Goal: Book appointment/travel/reservation

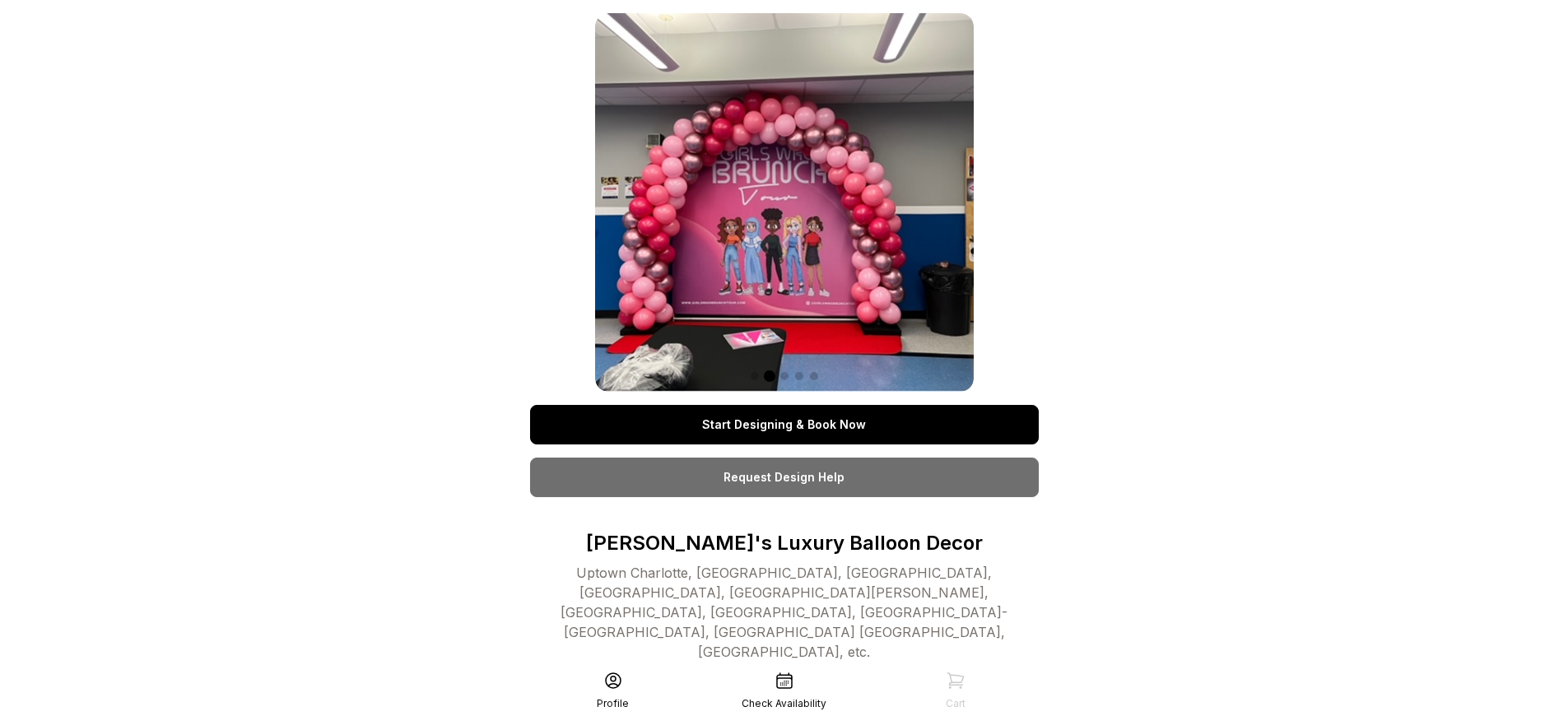
click at [783, 425] on link "Start Designing & Book Now" at bounding box center [785, 425] width 509 height 39
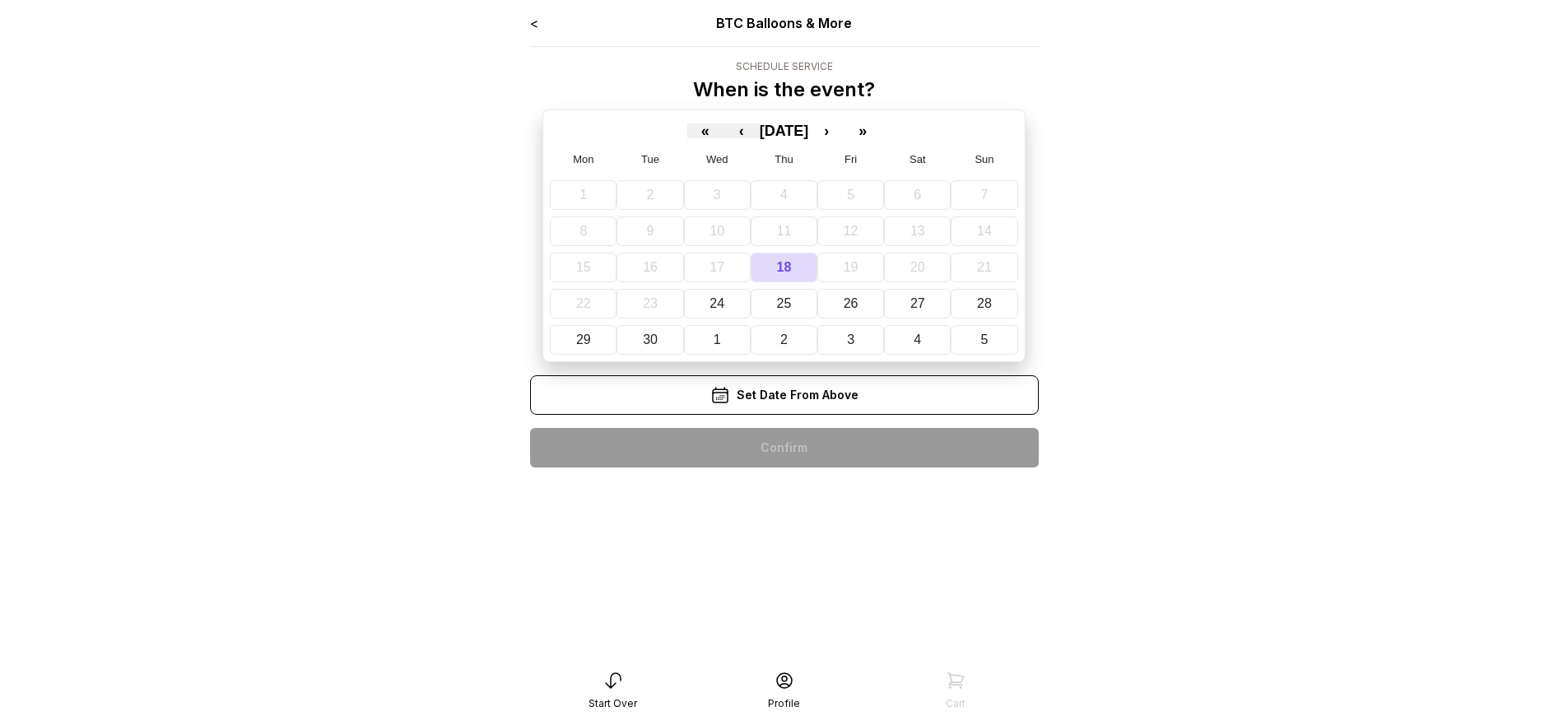
click at [783, 447] on div "< BTC Balloons & More Schedule Service When is the event? « ‹ [DATE] › » Mon Tu…" at bounding box center [785, 247] width 509 height 468
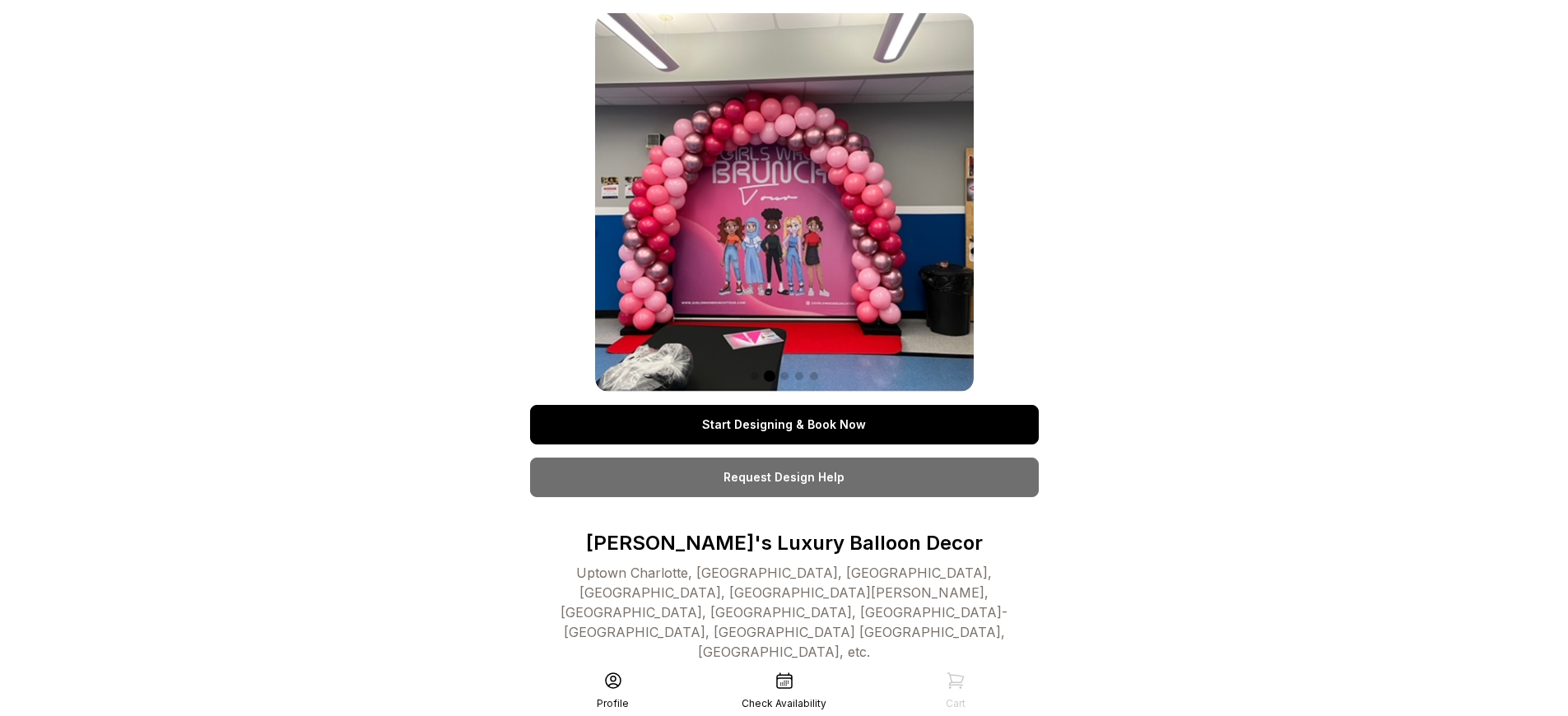
click at [783, 425] on link "Start Designing & Book Now" at bounding box center [785, 425] width 509 height 39
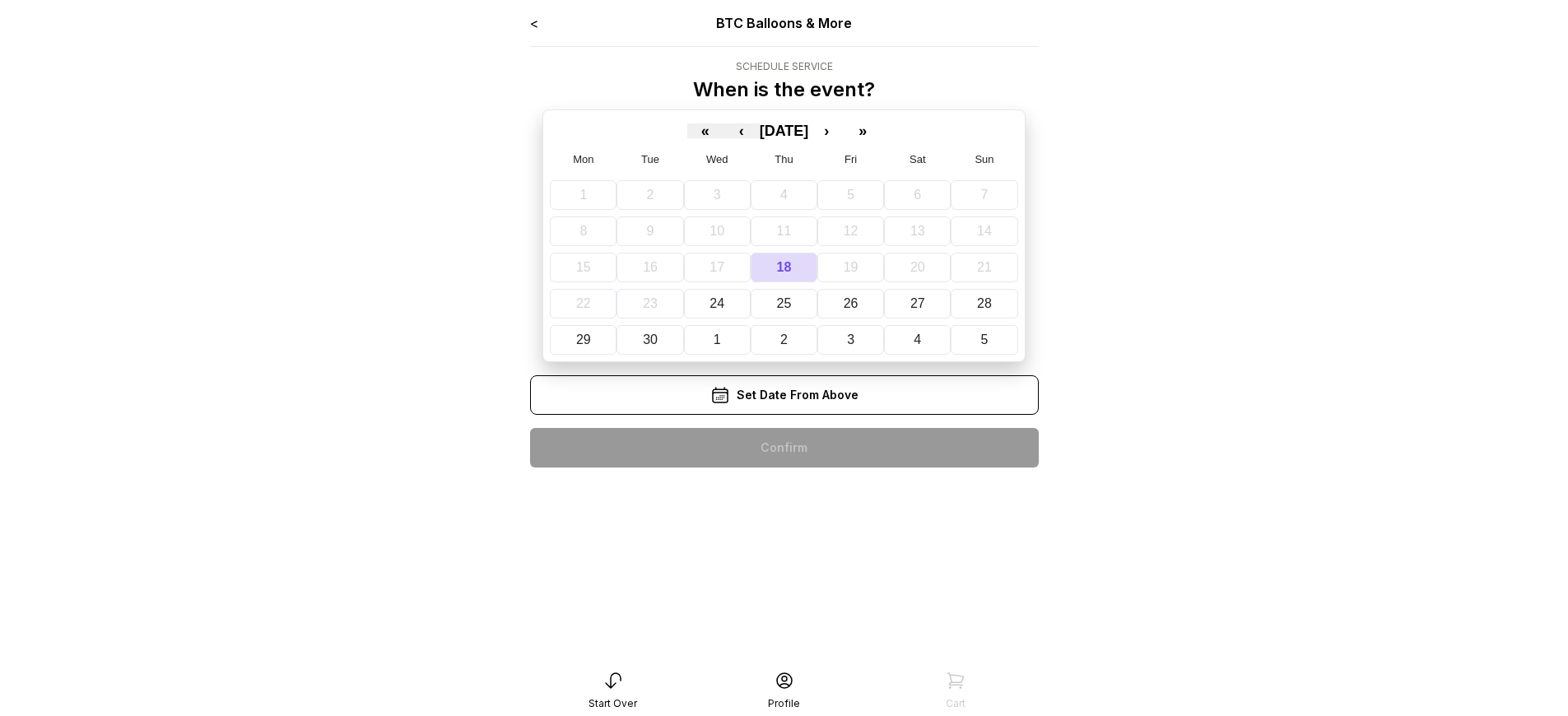
click at [783, 447] on div "< BTC Balloons & More Schedule Service When is the event? « ‹ [DATE] › » Mon Tu…" at bounding box center [785, 247] width 509 height 468
